Goal: Task Accomplishment & Management: Manage account settings

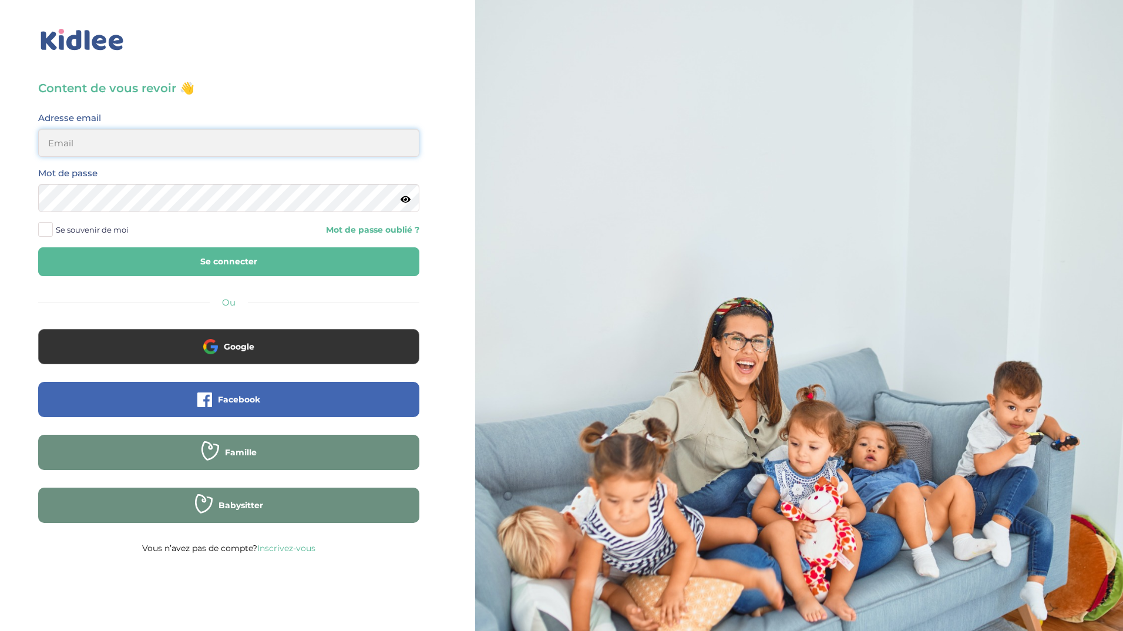
click at [201, 140] on input "email" at bounding box center [228, 143] width 381 height 28
type input "[PERSON_NAME][EMAIL_ADDRESS][DOMAIN_NAME]"
click at [38, 247] on button "Se connecter" at bounding box center [228, 261] width 381 height 29
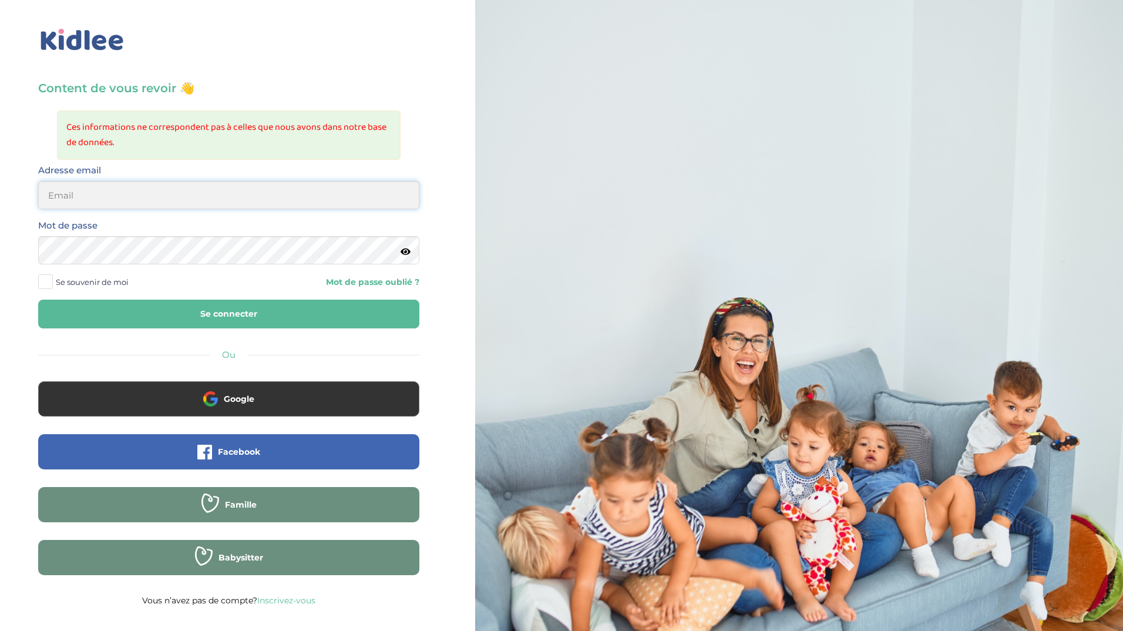
click at [241, 200] on input "email" at bounding box center [228, 195] width 381 height 28
type input "[PERSON_NAME][EMAIL_ADDRESS][DOMAIN_NAME]"
click at [38, 300] on button "Se connecter" at bounding box center [228, 314] width 381 height 29
click at [224, 201] on input "email" at bounding box center [228, 195] width 381 height 28
type input "[PERSON_NAME][EMAIL_ADDRESS][DOMAIN_NAME]"
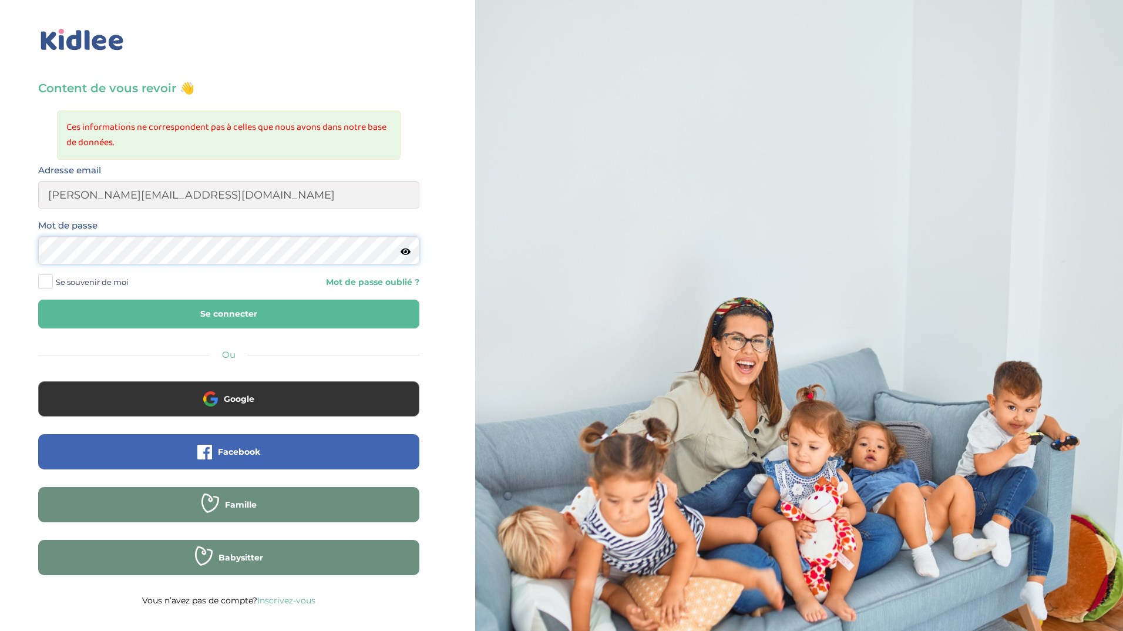
click at [38, 300] on button "Se connecter" at bounding box center [228, 314] width 381 height 29
click at [212, 227] on div "Mot de passe" at bounding box center [228, 241] width 381 height 46
click at [207, 206] on input "email" at bounding box center [228, 195] width 381 height 28
type input "[PERSON_NAME][EMAIL_ADDRESS][DOMAIN_NAME]"
click at [38, 300] on button "Se connecter" at bounding box center [228, 314] width 381 height 29
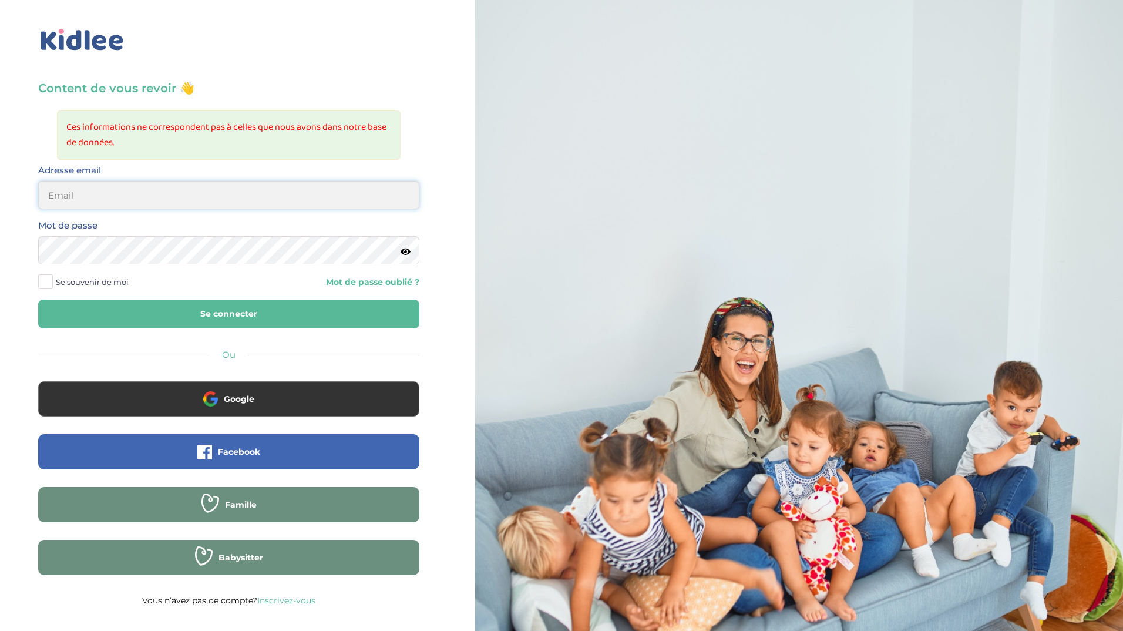
click at [230, 190] on input "email" at bounding box center [228, 195] width 381 height 28
type input "[PERSON_NAME][EMAIL_ADDRESS][DOMAIN_NAME]"
click at [190, 305] on button "Se connecter" at bounding box center [228, 314] width 381 height 29
click at [157, 211] on div "Adresse email" at bounding box center [228, 190] width 399 height 55
click at [161, 200] on input "email" at bounding box center [228, 195] width 381 height 28
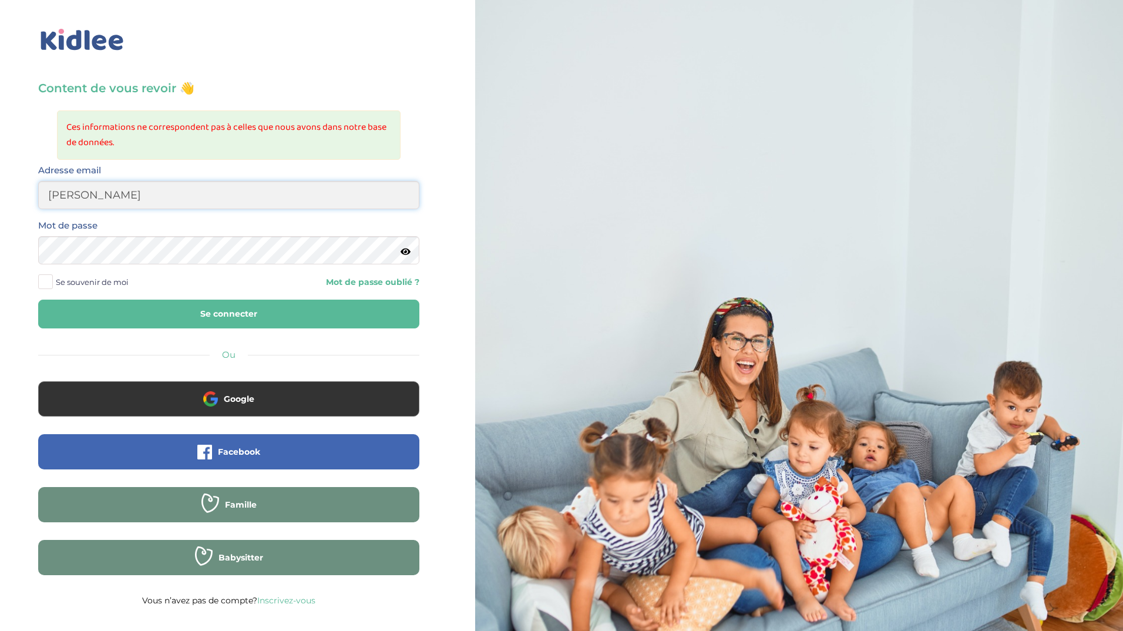
type input "[PERSON_NAME][EMAIL_ADDRESS][DOMAIN_NAME]"
click at [404, 253] on icon at bounding box center [406, 251] width 10 height 9
click at [301, 303] on button "Se connecter" at bounding box center [228, 314] width 381 height 29
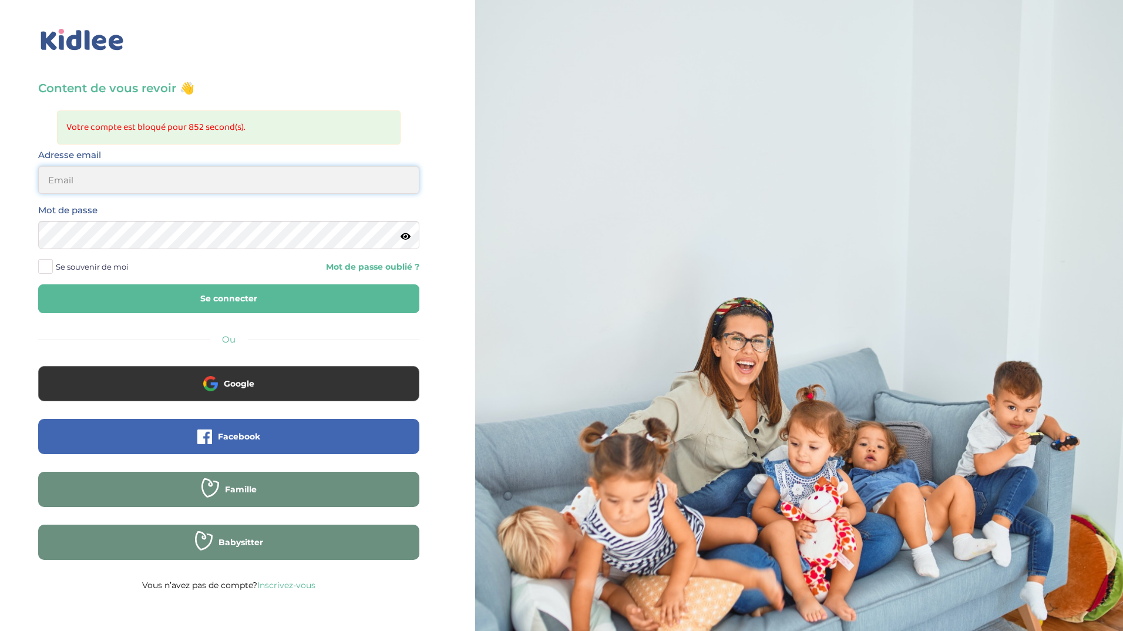
click at [159, 183] on input "email" at bounding box center [228, 180] width 381 height 28
type input "[PERSON_NAME][EMAIL_ADDRESS][DOMAIN_NAME]"
click at [38, 284] on button "Se connecter" at bounding box center [228, 298] width 381 height 29
click at [171, 189] on input "email" at bounding box center [228, 180] width 381 height 28
type input "A"
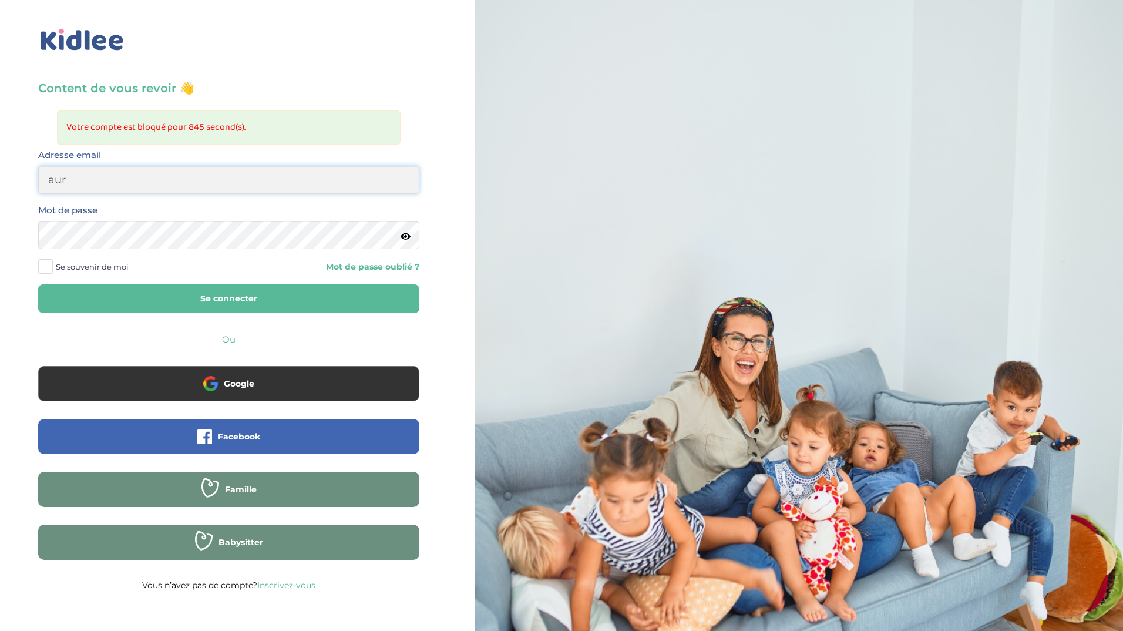
type input "aurelie.kam@gmail.com"
click at [163, 256] on div "Mot de passe" at bounding box center [228, 230] width 399 height 55
click at [38, 284] on button "Se connecter" at bounding box center [228, 298] width 381 height 29
click at [354, 153] on div "Adresse email" at bounding box center [228, 170] width 381 height 46
click at [319, 199] on div "Adresse email" at bounding box center [228, 174] width 399 height 55
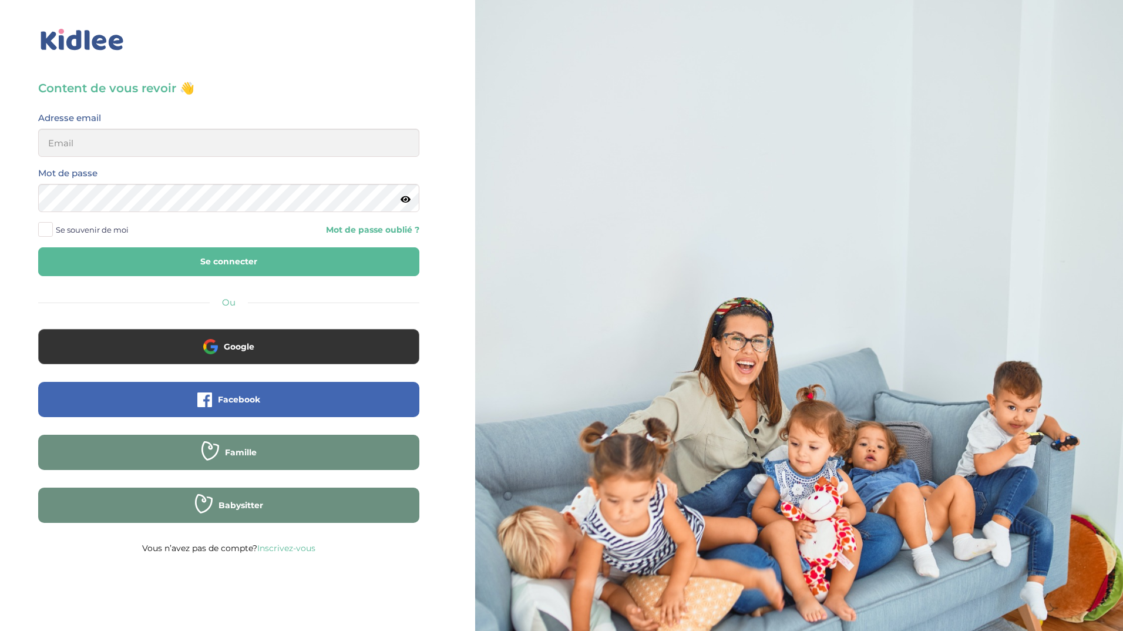
click at [157, 122] on div "Adresse email" at bounding box center [228, 133] width 381 height 46
click at [152, 136] on input "email" at bounding box center [228, 143] width 381 height 28
